Goal: Transaction & Acquisition: Purchase product/service

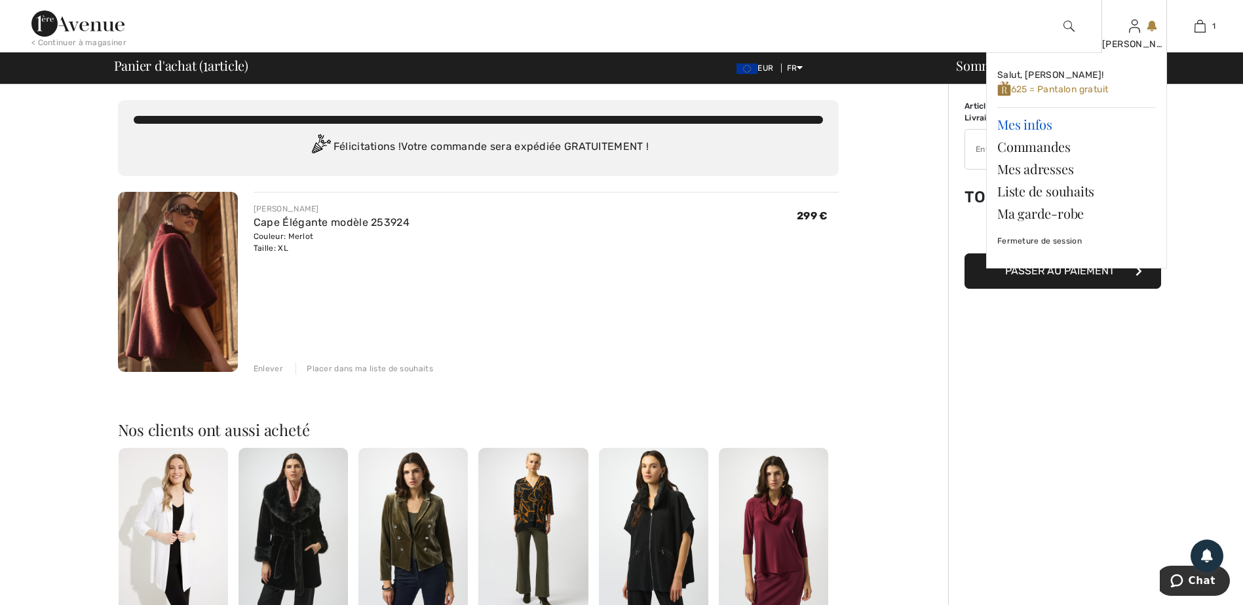
click at [1016, 125] on link "Mes infos" at bounding box center [1076, 124] width 159 height 22
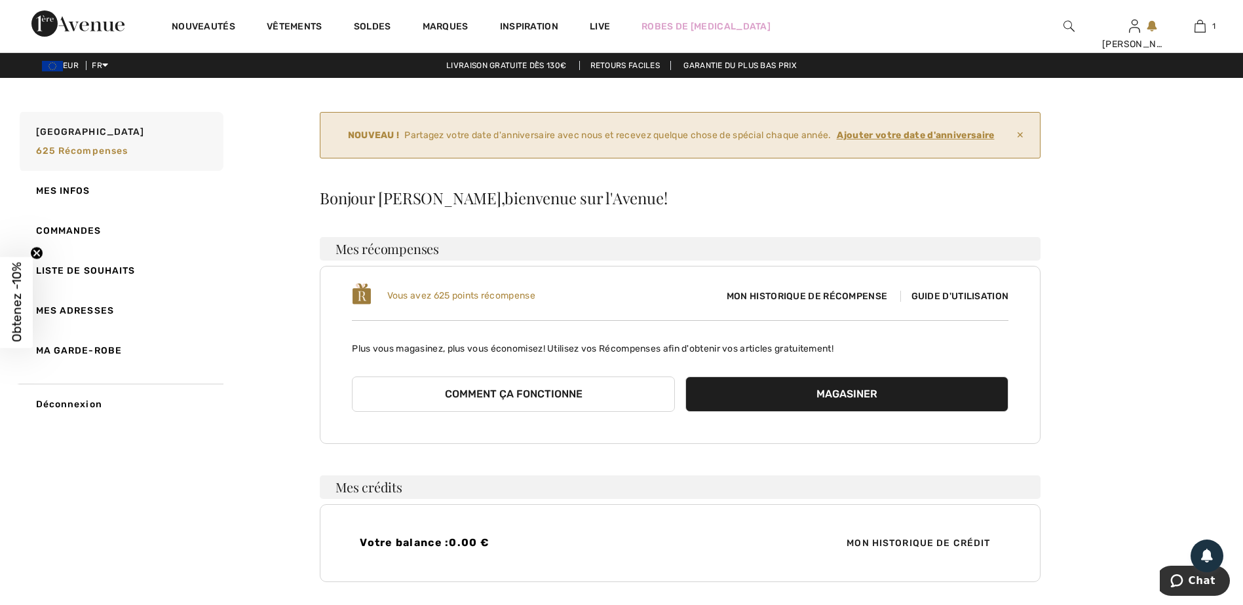
click at [942, 299] on span "Guide d'utilisation" at bounding box center [954, 296] width 109 height 11
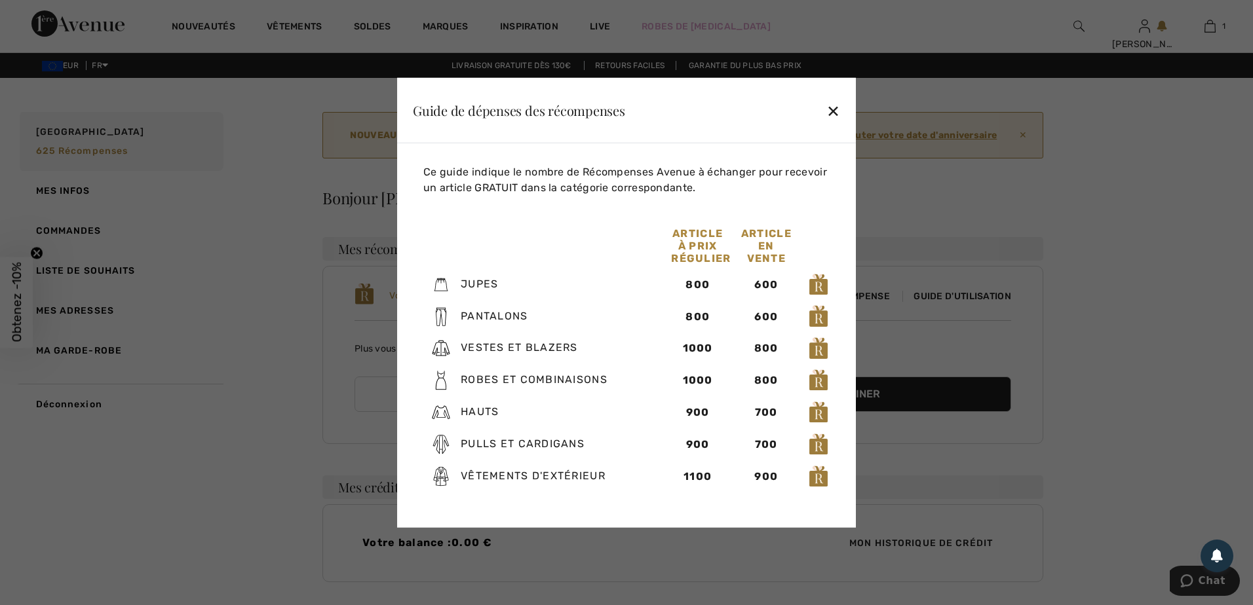
click at [832, 111] on div "✕" at bounding box center [833, 110] width 14 height 28
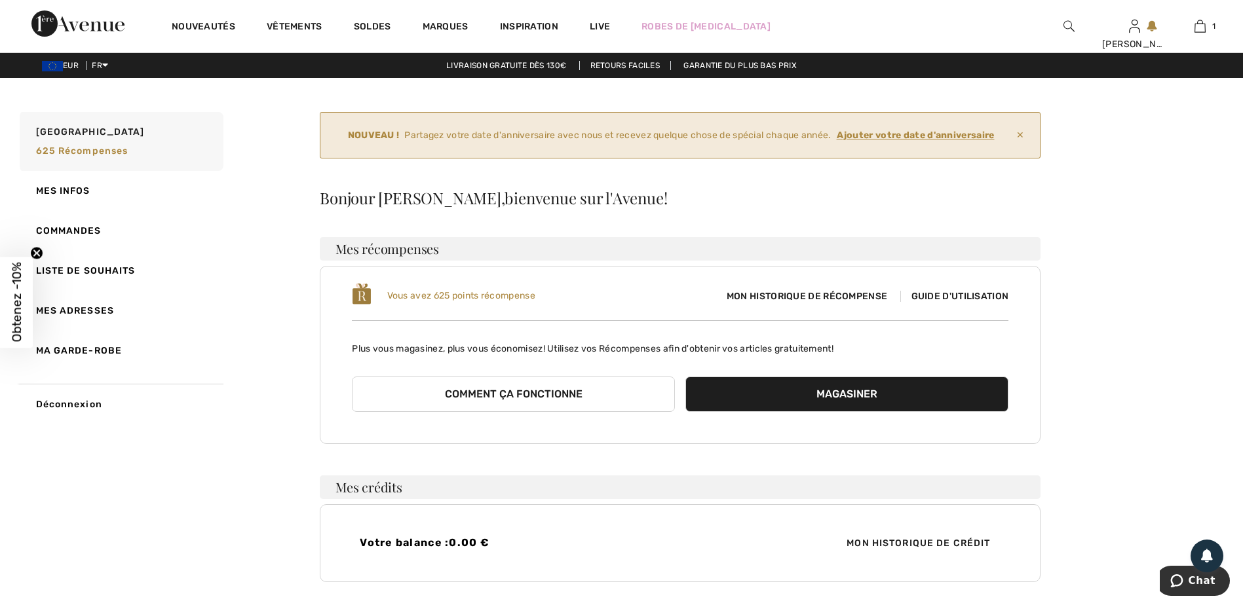
click at [903, 138] on ins "Ajouter votre date d'anniversaire" at bounding box center [916, 135] width 158 height 11
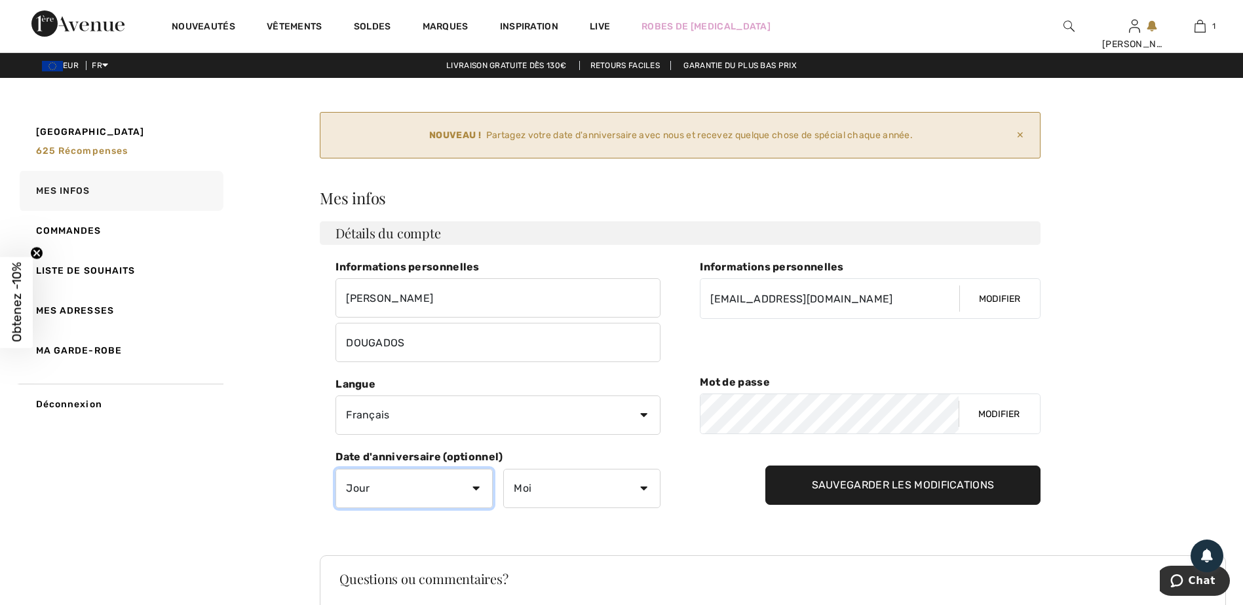
click at [474, 488] on select "Jour 1 2 3 4 5 6 7 8 9 10 11 12 13 14 15 16 17 18 19 20 21 22 23 24 25 26 27 28…" at bounding box center [414, 488] width 157 height 39
select select "1"
click at [336, 469] on select "Jour 1 2 3 4 5 6 7 8 9 10 11 12 13 14 15 16 17 18 19 20 21 22 23 24 25 26 27 28…" at bounding box center [414, 488] width 157 height 39
click at [641, 489] on select "Moi Janvier Février Mars Avril Mai Juin Juillet Aout Septembre Octobre Novembre…" at bounding box center [581, 488] width 157 height 39
select select "2"
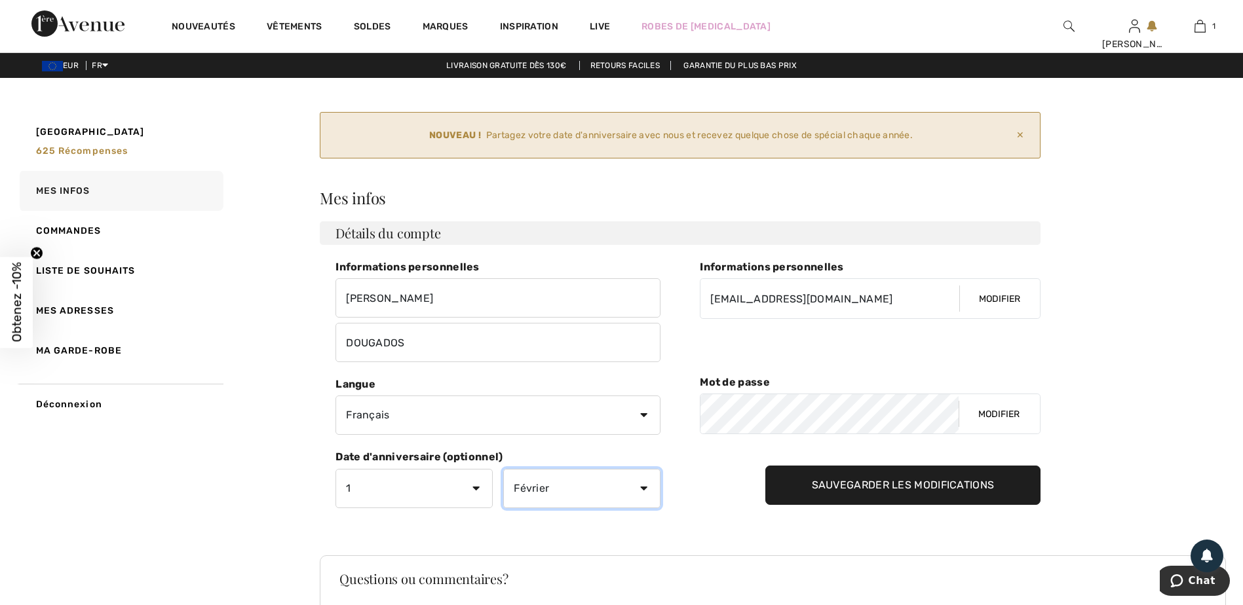
click at [503, 469] on select "Moi Janvier Février Mars Avril Mai Juin Juillet Aout Septembre Octobre Novembre…" at bounding box center [581, 488] width 157 height 39
click at [841, 486] on input "Sauvegarder les modifications" at bounding box center [903, 485] width 276 height 39
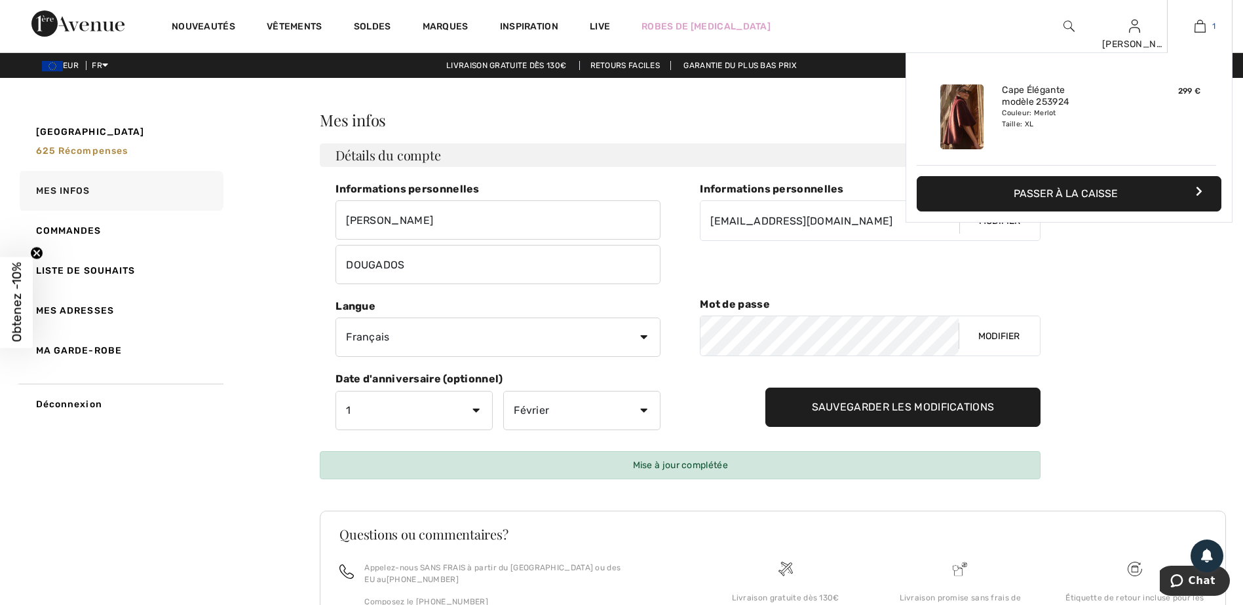
click at [1200, 25] on img at bounding box center [1200, 26] width 11 height 16
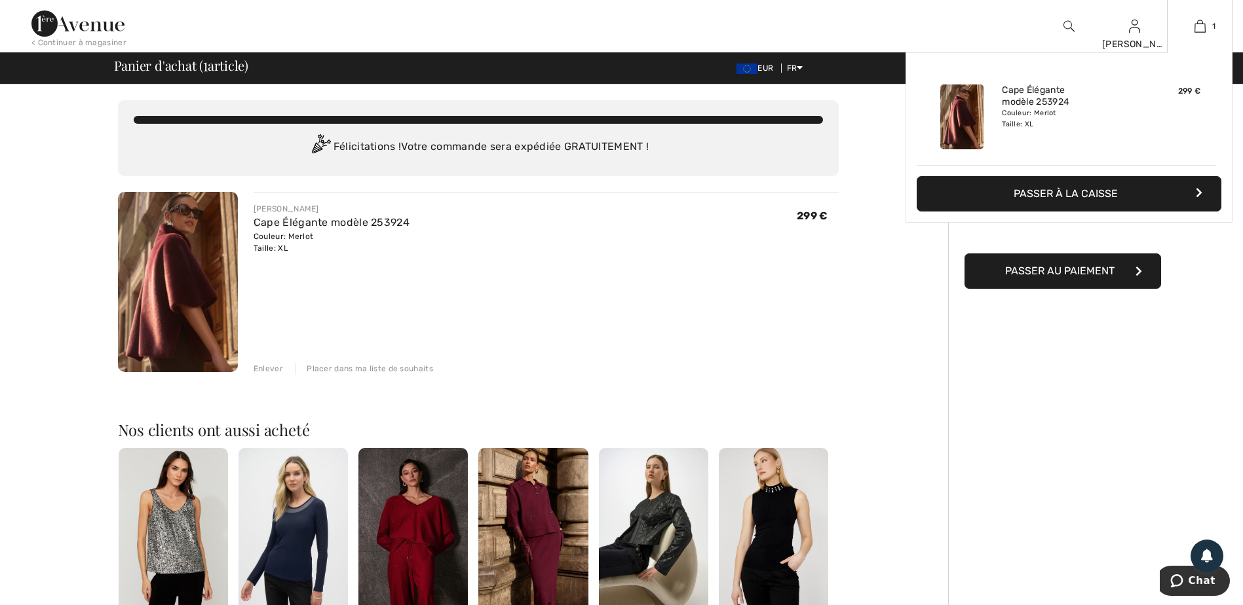
click at [1058, 237] on div "Ajouté au panier Joseph Ribkoff Cape Élégante Modèle 253924 299 € Couleur: Merl…" at bounding box center [1069, 168] width 327 height 233
click at [1067, 235] on div "Ajouté au panier Joseph Ribkoff Cape Élégante Modèle 253924 299 € Couleur: Merl…" at bounding box center [1069, 168] width 327 height 233
click at [1098, 192] on button "Passer à la caisse" at bounding box center [1069, 193] width 305 height 35
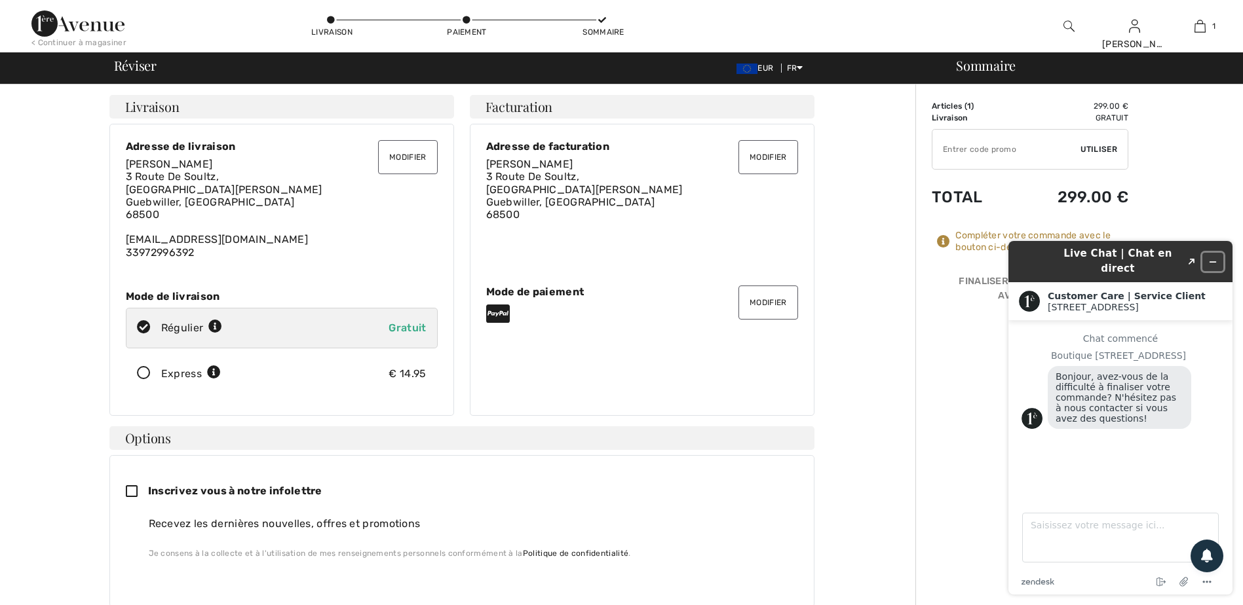
click at [1212, 253] on button "Réduire le widget" at bounding box center [1212, 262] width 21 height 18
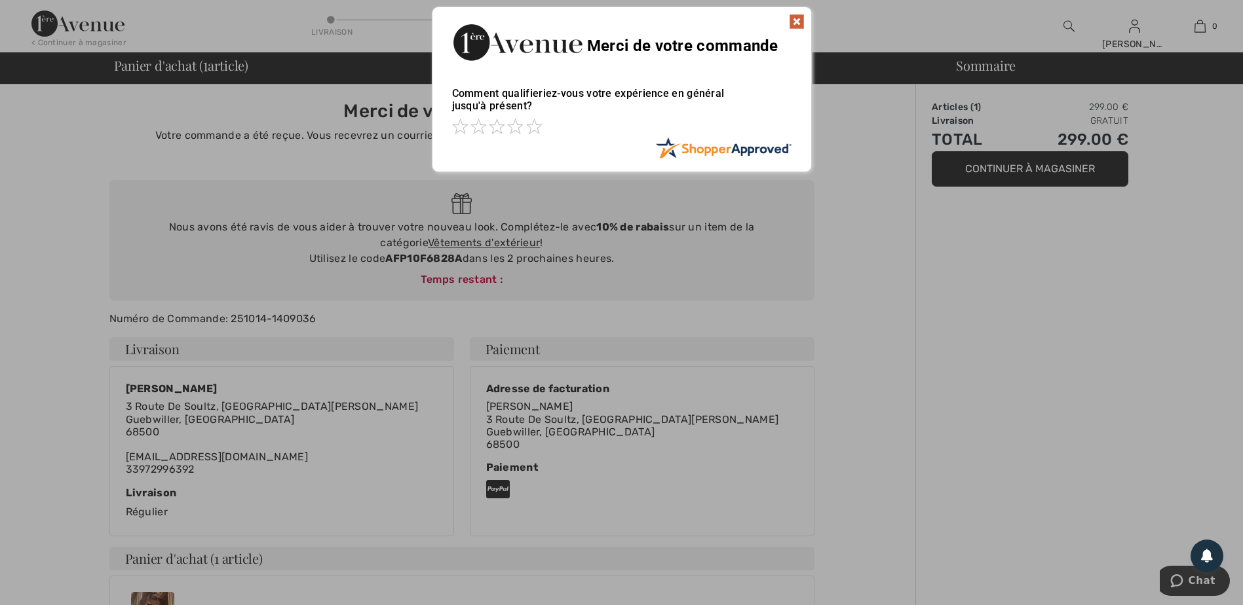
click at [794, 18] on img at bounding box center [797, 22] width 16 height 16
